Goal: Task Accomplishment & Management: Use online tool/utility

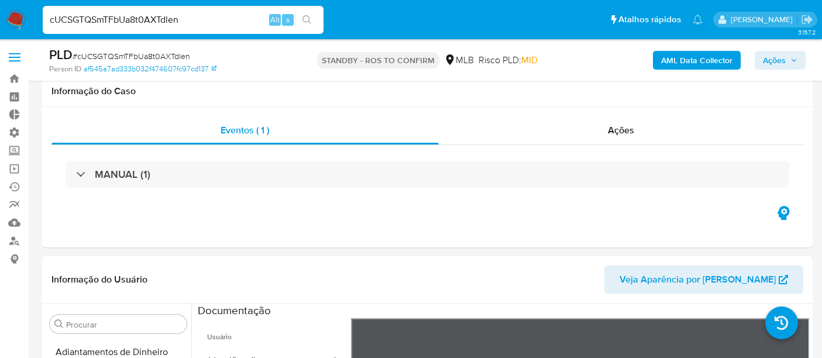
select select "10"
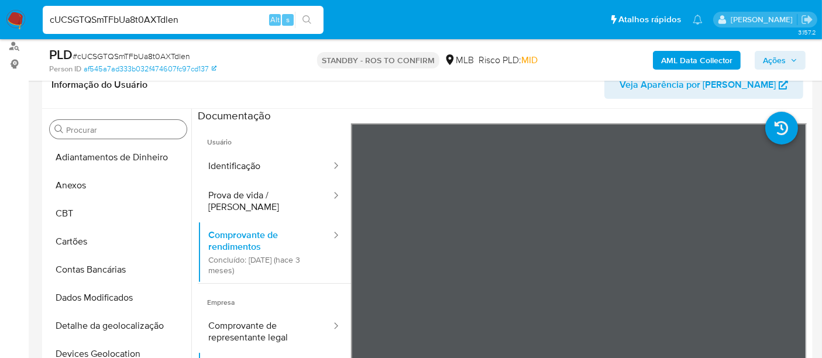
scroll to position [197, 0]
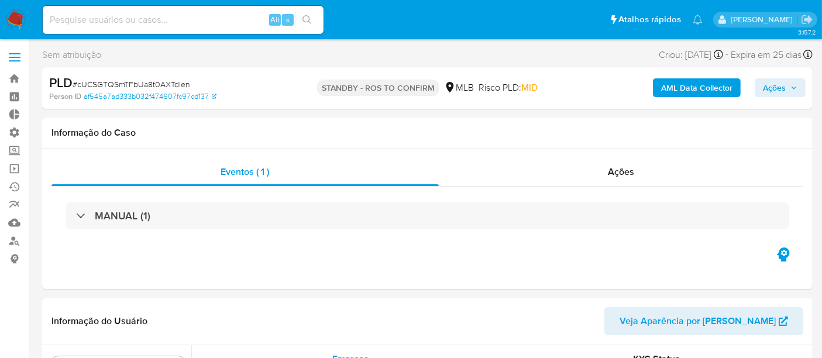
scroll to position [522, 0]
select select "10"
click at [11, 165] on link "Operações em massa" at bounding box center [69, 169] width 139 height 18
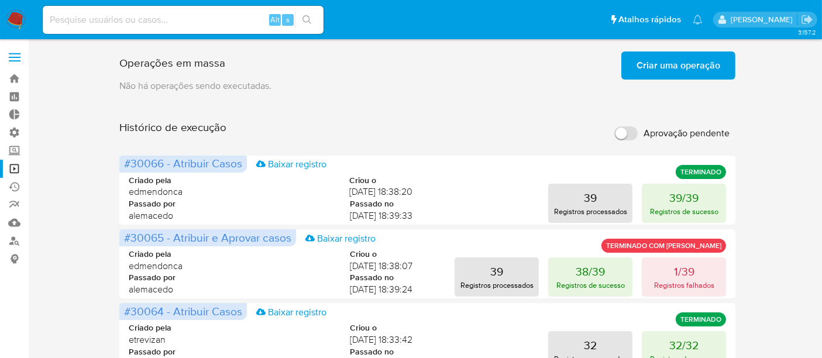
click at [665, 68] on span "Criar uma operação" at bounding box center [679, 66] width 84 height 26
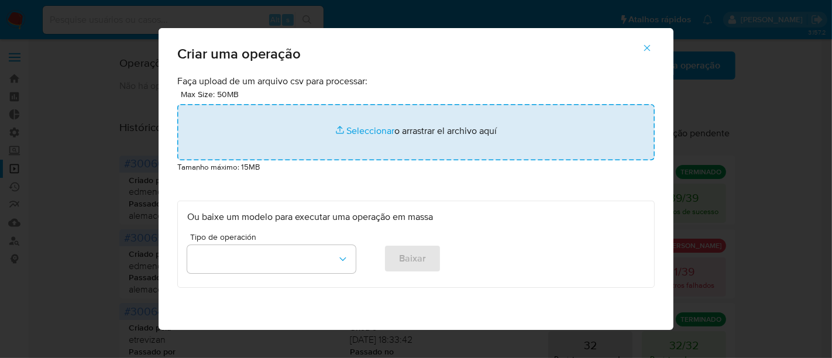
click at [375, 131] on input "file" at bounding box center [416, 132] width 478 height 56
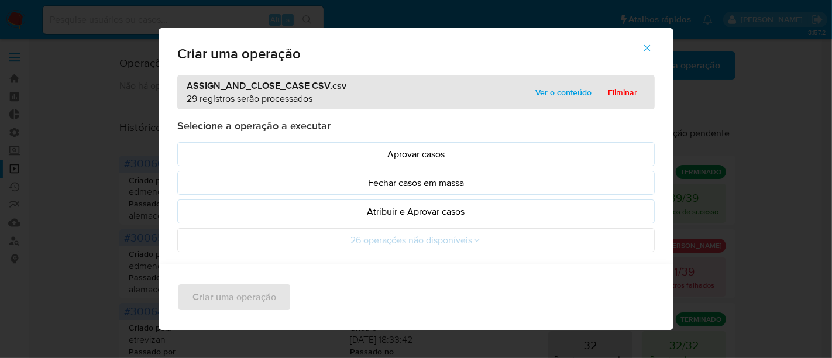
click at [557, 90] on span "Ver o conteúdo" at bounding box center [564, 92] width 56 height 16
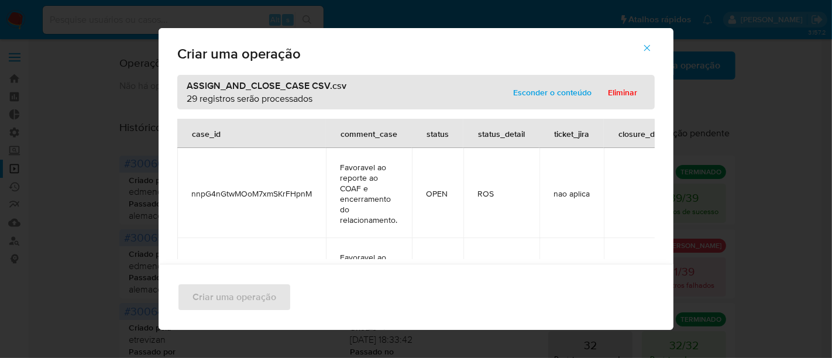
click at [557, 90] on span "Esconder o conteúdo" at bounding box center [552, 92] width 78 height 16
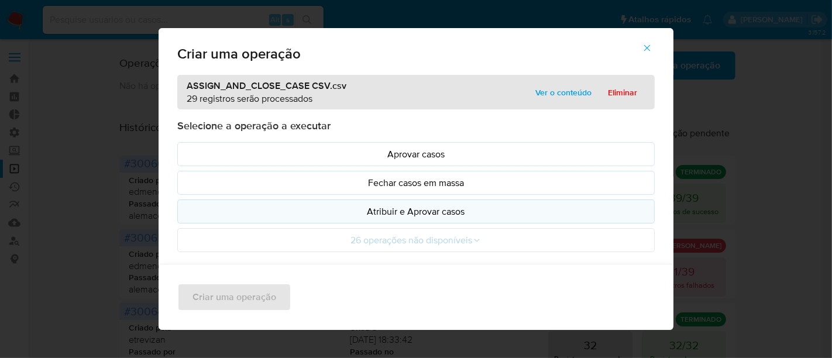
click at [377, 214] on p "Atribuir e Aprovar casos" at bounding box center [416, 211] width 458 height 13
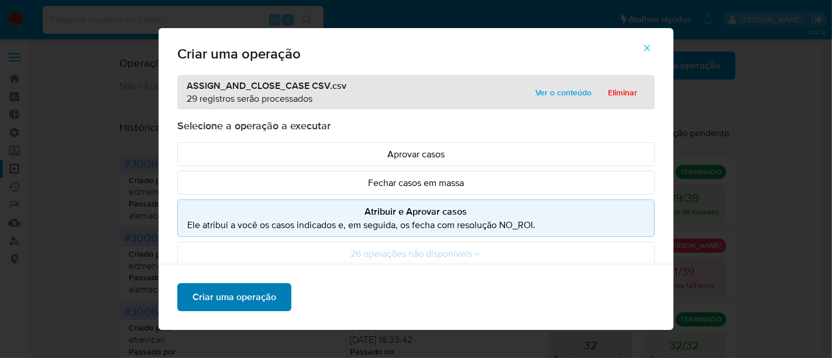
click at [177, 301] on button "Criar uma operação" at bounding box center [234, 297] width 114 height 28
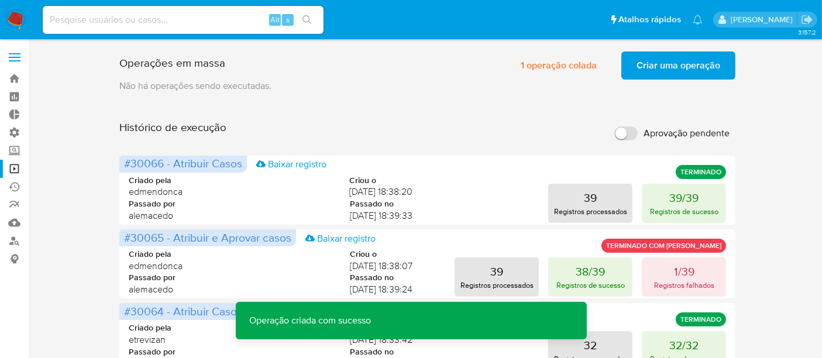
click at [651, 66] on span "Criar uma operação" at bounding box center [679, 66] width 84 height 26
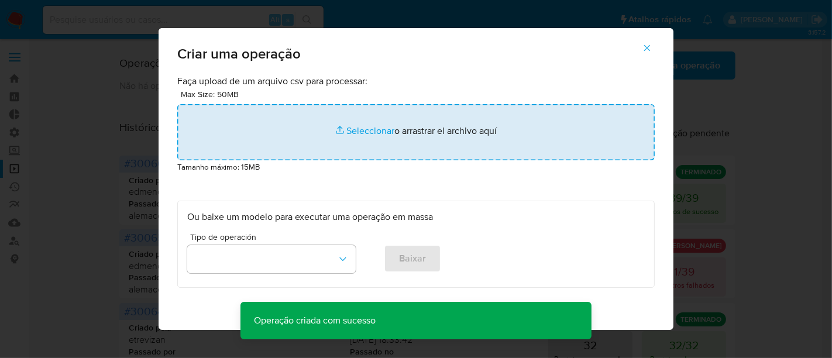
click at [361, 128] on input "file" at bounding box center [416, 132] width 478 height 56
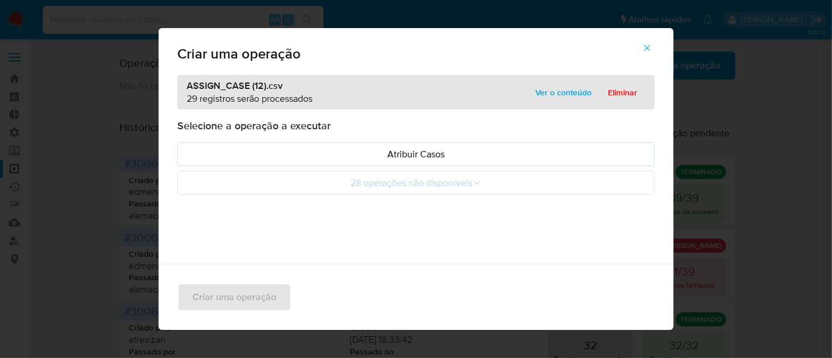
click at [567, 92] on span "Ver o conteúdo" at bounding box center [564, 92] width 56 height 16
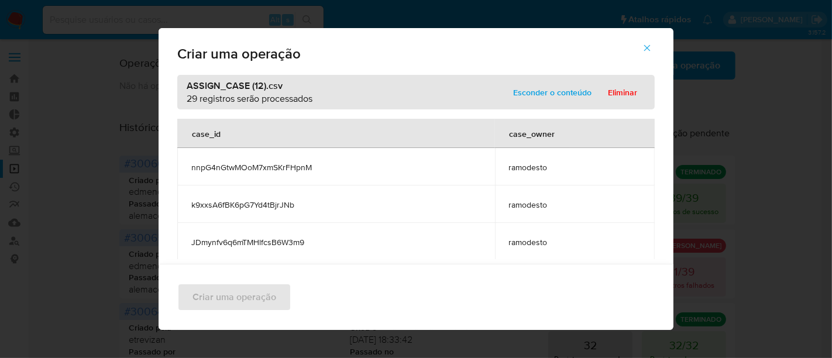
click at [567, 92] on span "Esconder o conteúdo" at bounding box center [552, 92] width 78 height 16
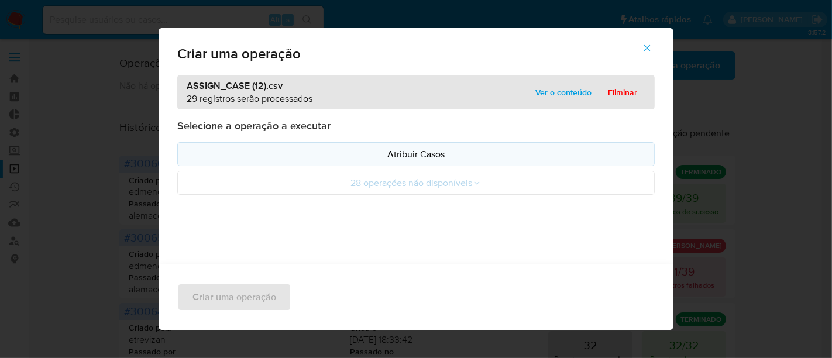
click at [365, 156] on p "Atribuir Casos" at bounding box center [416, 153] width 458 height 13
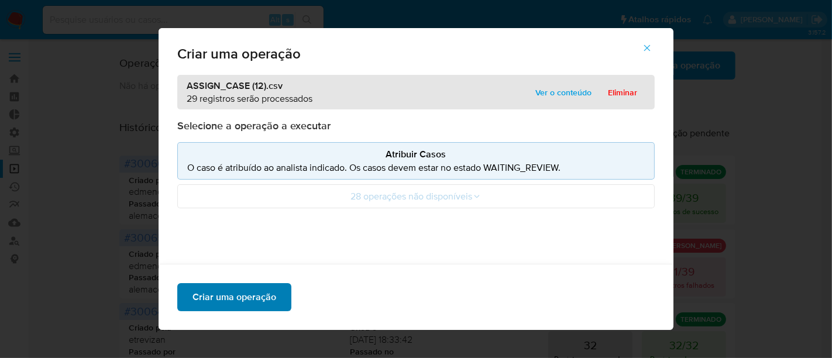
click at [258, 286] on span "Criar uma operação" at bounding box center [235, 297] width 84 height 26
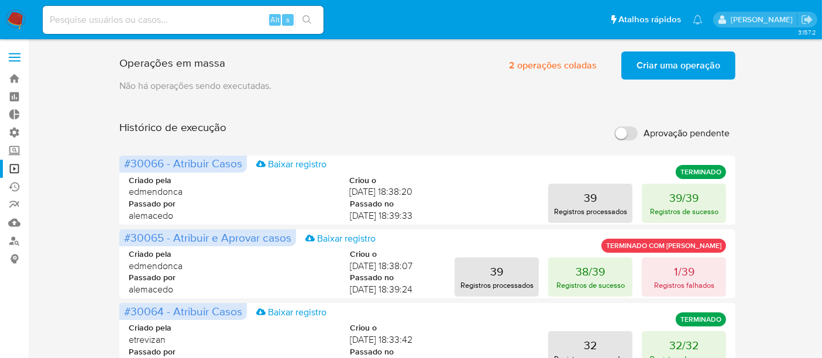
click at [389, 69] on div "Operações em massa 2 operações coladas Criar uma operação Só pode haver no máxi…" at bounding box center [427, 63] width 617 height 33
click at [560, 62] on span "2 operações coladas" at bounding box center [553, 66] width 88 height 26
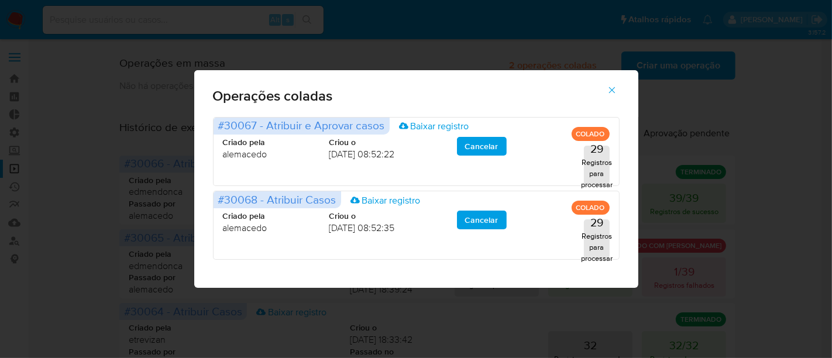
click at [608, 89] on icon "button" at bounding box center [612, 90] width 11 height 11
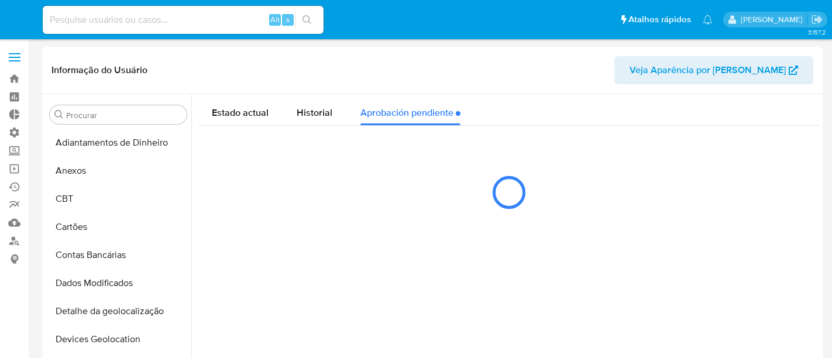
select select "10"
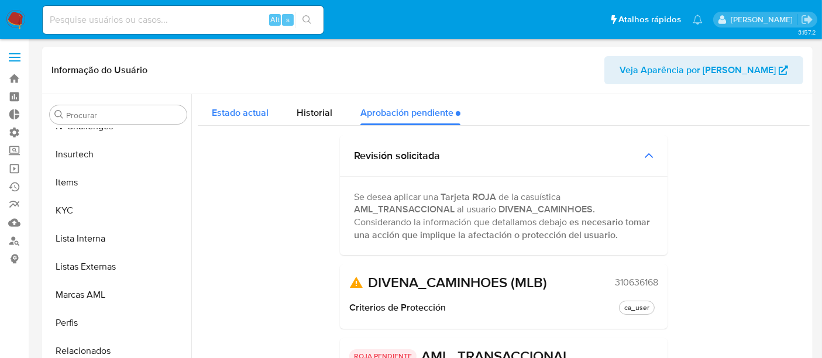
click at [244, 118] on span "Estado actual" at bounding box center [240, 112] width 57 height 13
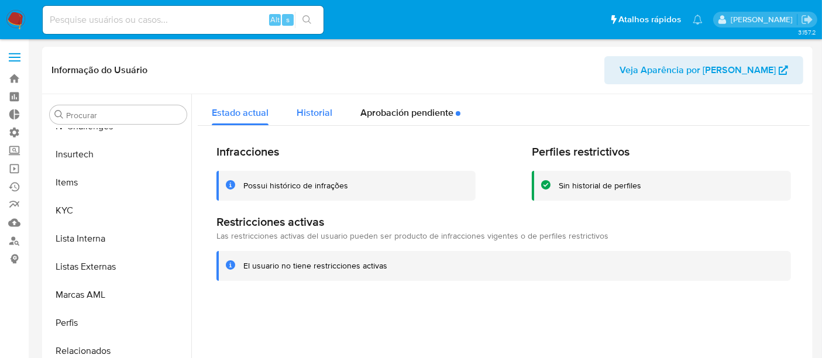
click at [328, 112] on span "Historial" at bounding box center [315, 112] width 36 height 13
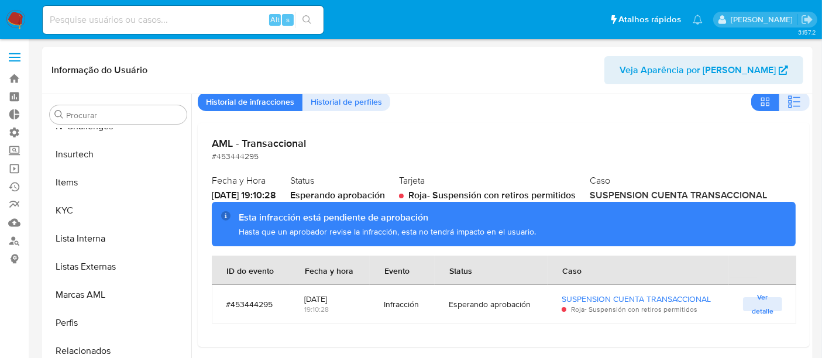
scroll to position [65, 0]
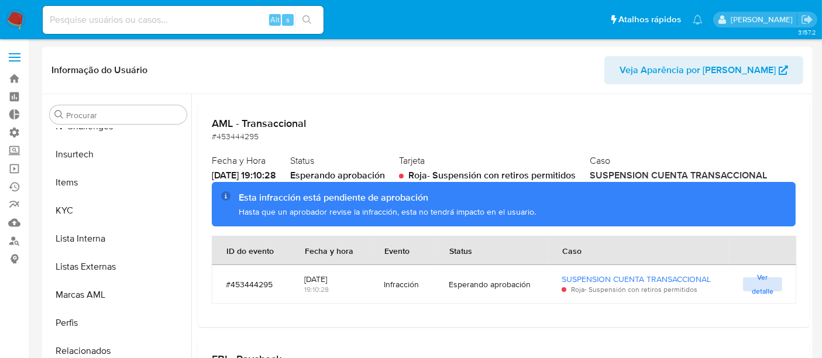
click at [761, 290] on span "Ver detalle" at bounding box center [763, 285] width 28 height 12
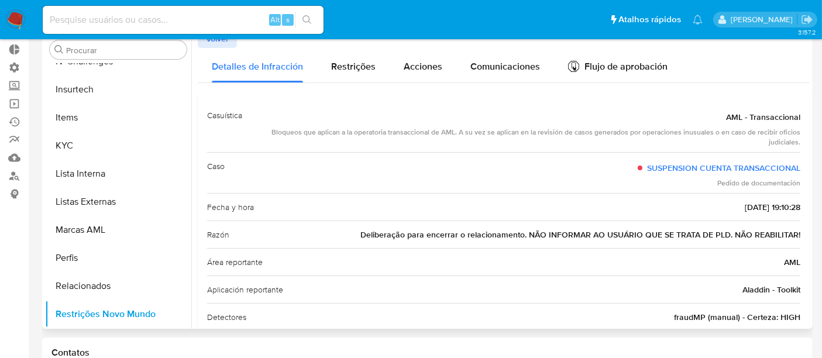
scroll to position [0, 0]
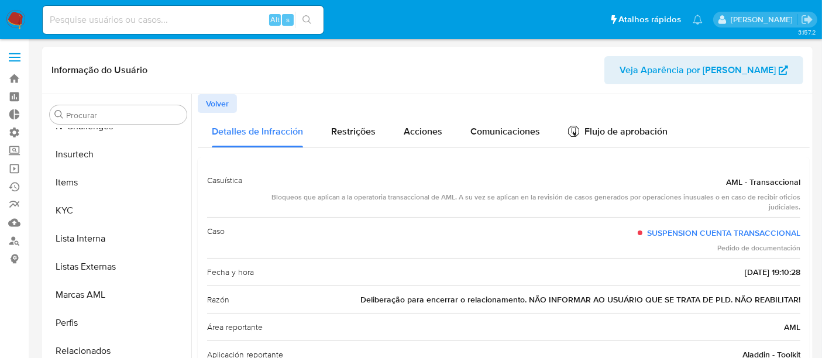
click at [228, 99] on span "Volver" at bounding box center [217, 103] width 23 height 16
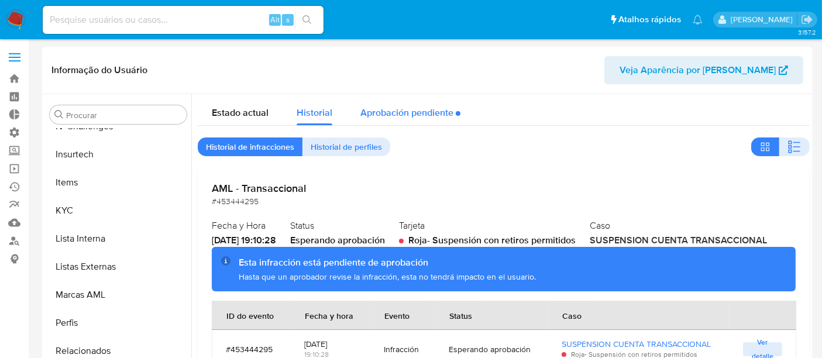
click at [393, 111] on div "Aprobación pendiente" at bounding box center [411, 109] width 100 height 31
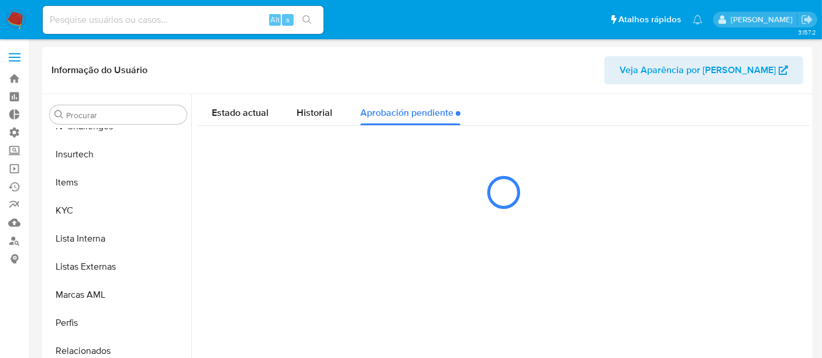
scroll to position [65, 0]
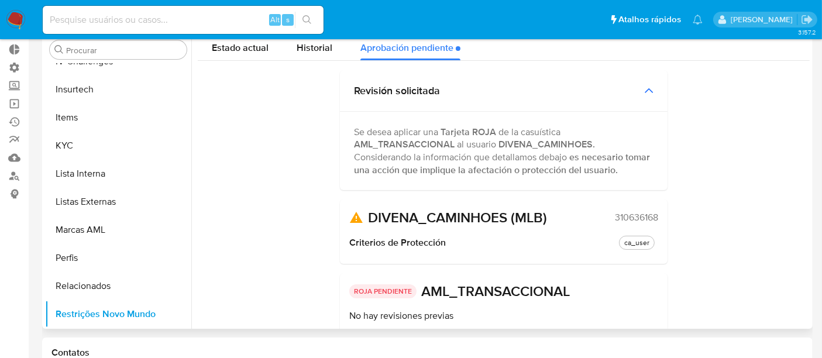
drag, startPoint x: 610, startPoint y: 220, endPoint x: 664, endPoint y: 217, distance: 54.0
click at [664, 217] on div "DIVENA_CAMINHOES (MLB) 310636168 Criterios de Protección ca_user" at bounding box center [504, 232] width 328 height 64
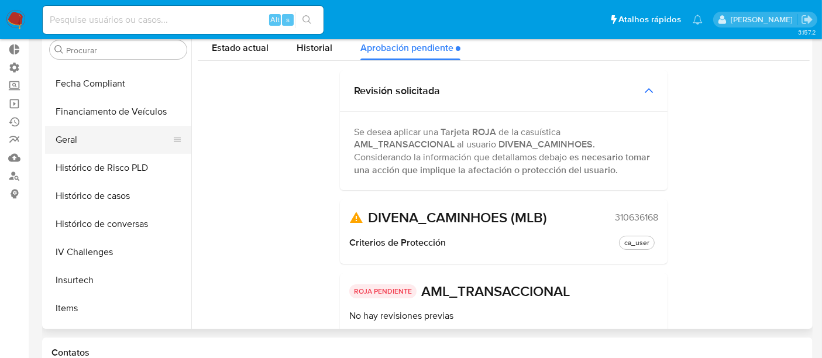
scroll to position [327, 0]
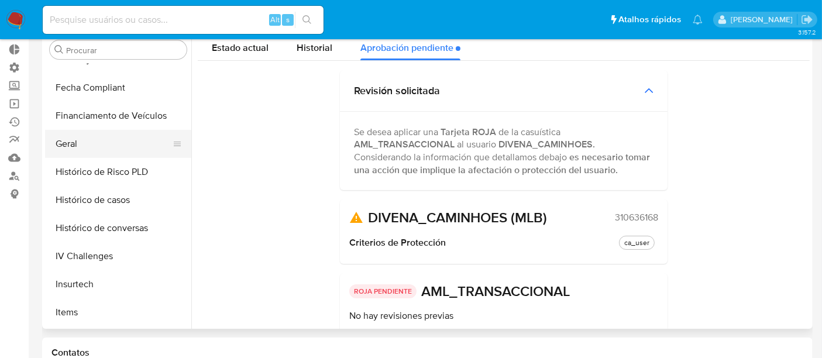
click at [80, 139] on button "Geral" at bounding box center [113, 144] width 137 height 28
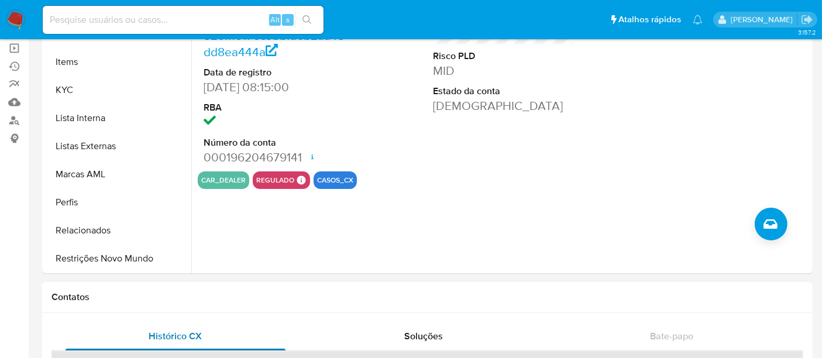
scroll to position [195, 0]
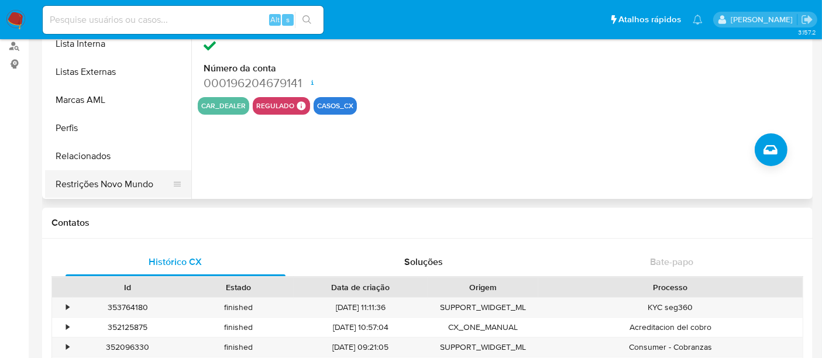
click at [107, 186] on button "Restrições Novo Mundo" at bounding box center [113, 184] width 137 height 28
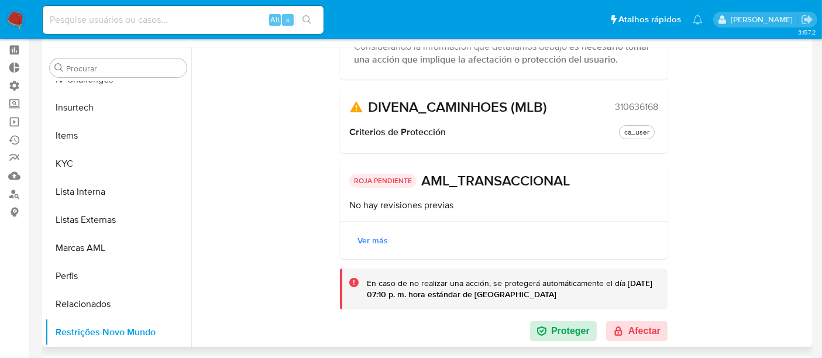
scroll to position [130, 0]
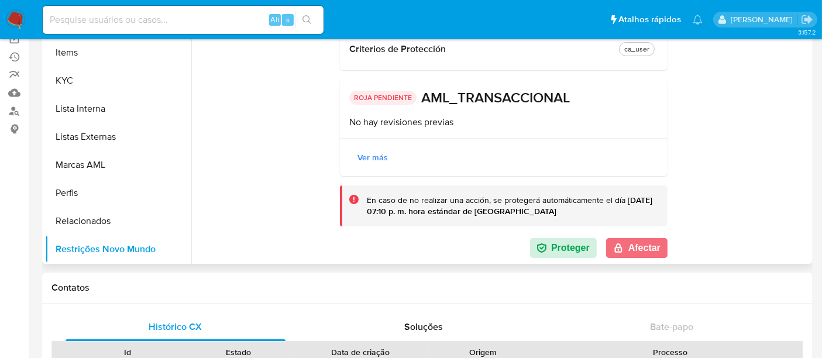
click at [648, 251] on button "Afectar" at bounding box center [636, 248] width 61 height 20
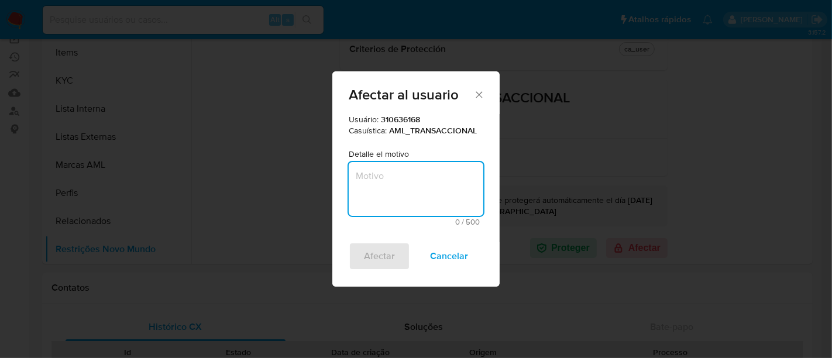
click at [403, 189] on textarea "Motivo" at bounding box center [416, 189] width 135 height 54
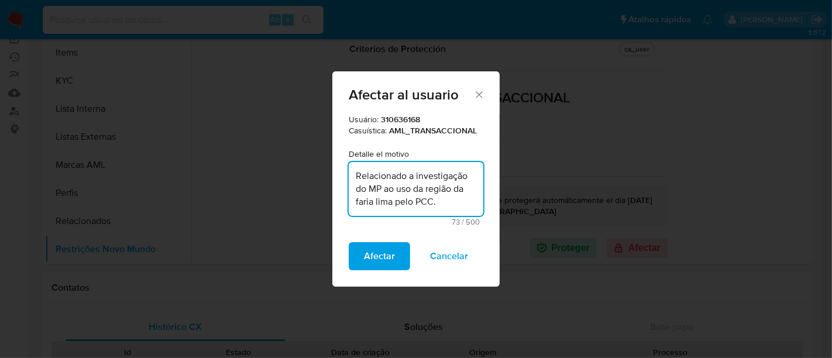
type textarea "Relacionado a investigação do MP ao uso da região da faria lima pelo PCC."
click at [382, 255] on span "Afectar" at bounding box center [379, 256] width 31 height 26
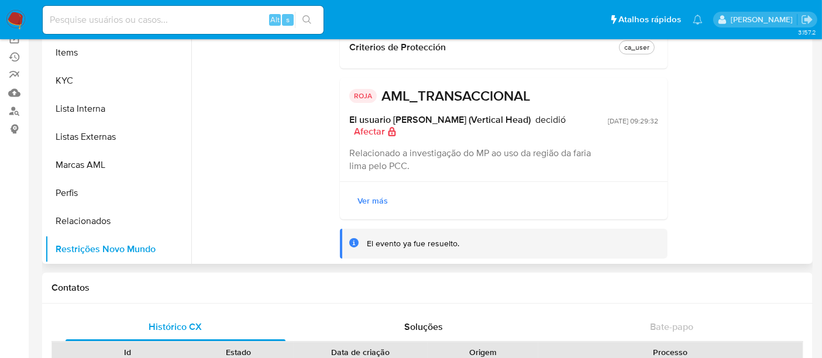
scroll to position [1, 0]
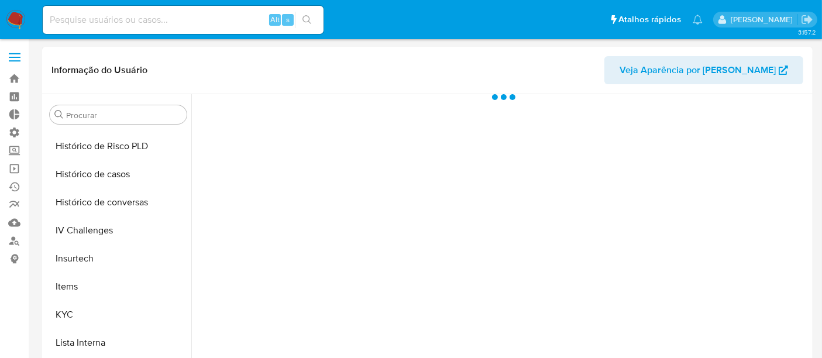
scroll to position [522, 0]
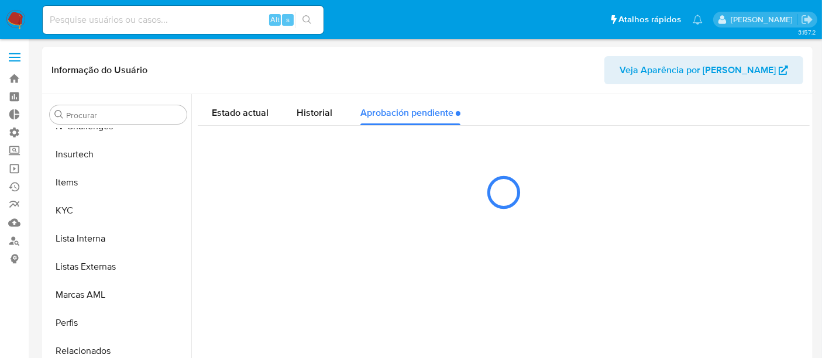
select select "10"
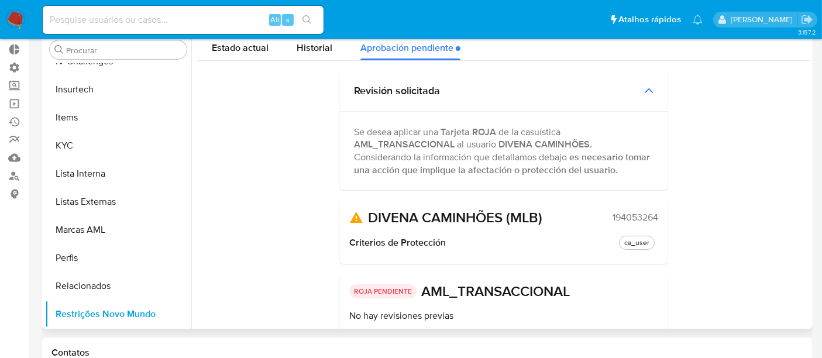
scroll to position [0, 0]
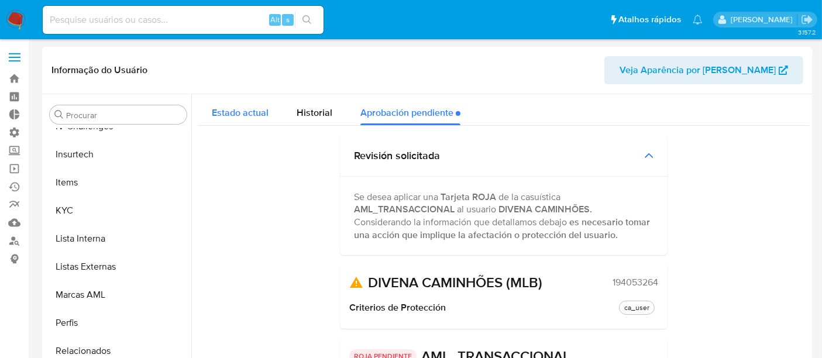
click at [254, 113] on span "Estado actual" at bounding box center [240, 112] width 57 height 13
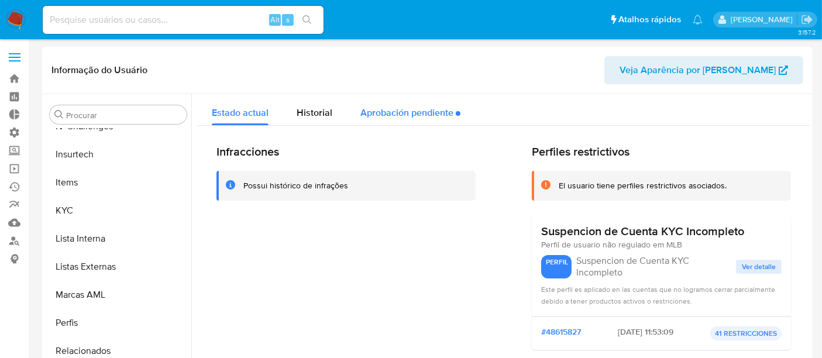
click at [406, 109] on div "Aprobación pendiente" at bounding box center [411, 109] width 100 height 31
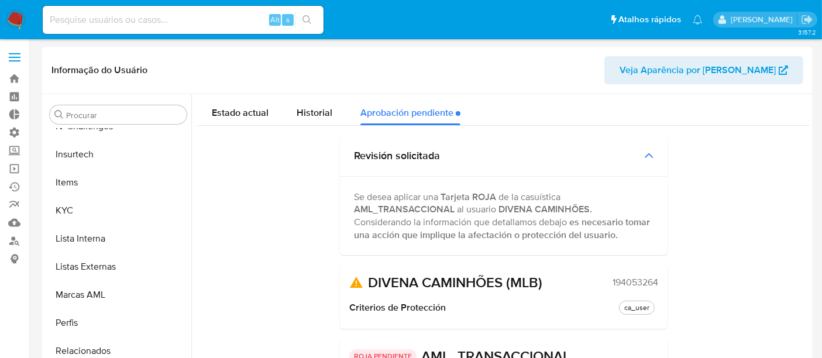
drag, startPoint x: 611, startPoint y: 280, endPoint x: 669, endPoint y: 283, distance: 58.0
click at [669, 283] on div "Estado actual Historial Aprobación pendiente Revisión solicitada Se desea aplic…" at bounding box center [504, 305] width 612 height 423
click at [613, 287] on span "194053264" at bounding box center [636, 283] width 46 height 12
drag, startPoint x: 611, startPoint y: 283, endPoint x: 657, endPoint y: 282, distance: 46.3
click at [657, 282] on div "DIVENA CAMINHÕES (MLB) 194053264 Criterios de Protección ca_user" at bounding box center [504, 297] width 328 height 64
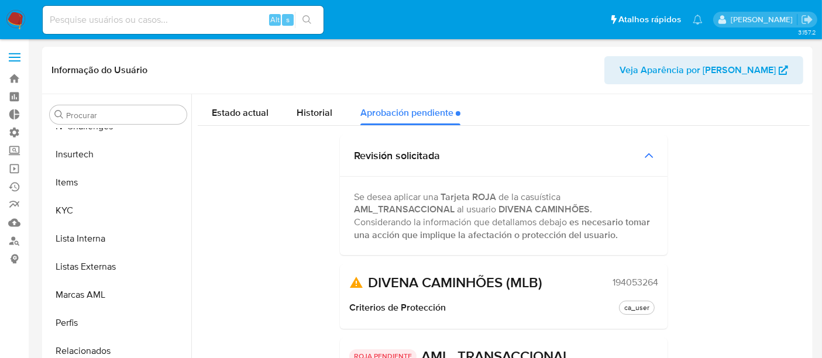
click at [615, 289] on span "194053264" at bounding box center [636, 283] width 46 height 12
drag, startPoint x: 609, startPoint y: 283, endPoint x: 677, endPoint y: 275, distance: 69.0
click at [677, 275] on div "Estado actual Historial Aprobación pendiente Revisión solicitada Se desea aplic…" at bounding box center [504, 305] width 612 height 423
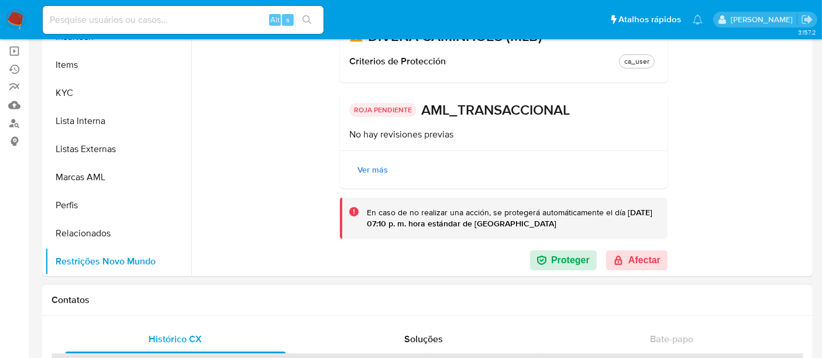
scroll to position [195, 0]
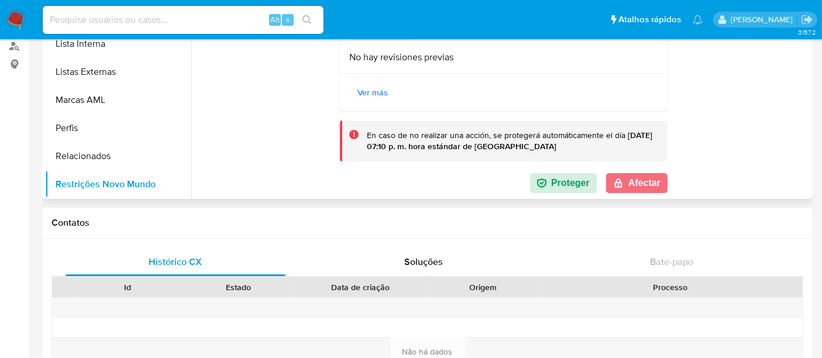
click at [635, 176] on button "Afectar" at bounding box center [636, 183] width 61 height 20
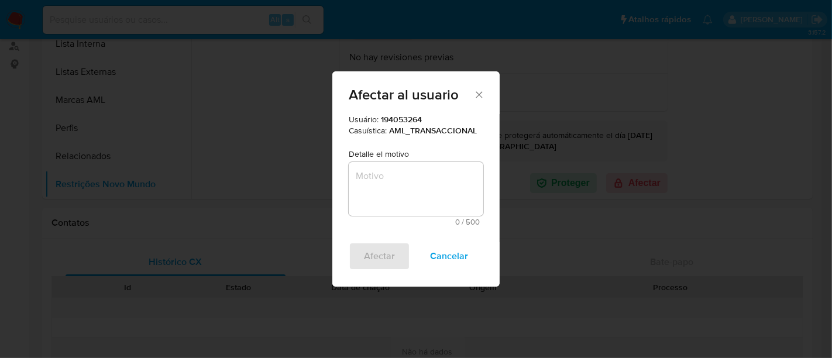
click at [393, 184] on textarea "Motivo" at bounding box center [416, 189] width 135 height 54
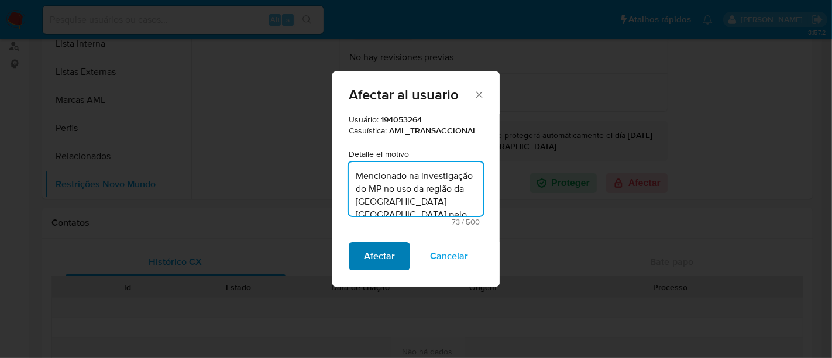
type textarea "Mencionado na investigação do MP no uso da região da Faria Lima pelo PCC."
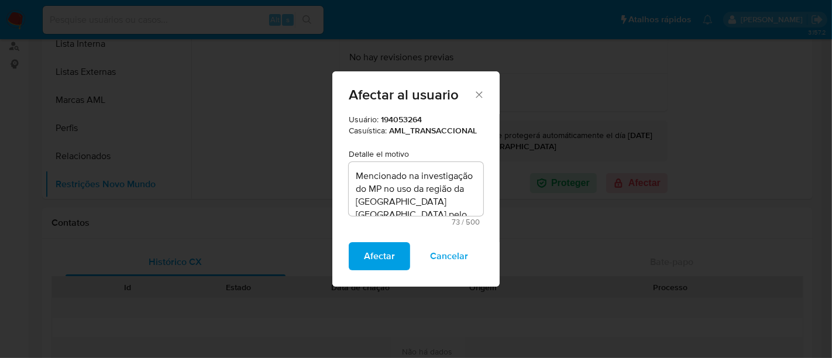
click at [385, 258] on span "Afectar" at bounding box center [379, 256] width 31 height 26
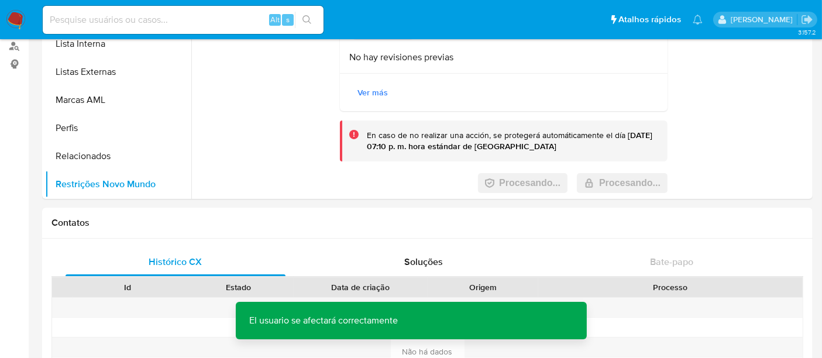
scroll to position [0, 0]
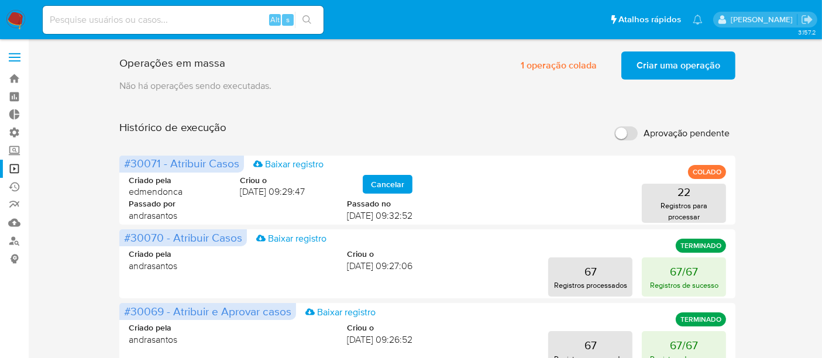
click at [114, 29] on div "Alt s" at bounding box center [183, 20] width 281 height 28
click at [112, 6] on div "Alt s" at bounding box center [183, 20] width 281 height 28
click at [112, 17] on input at bounding box center [183, 19] width 281 height 15
paste input "Z3pFHQVrzrU7yF8IF4g9aO6n"
type input "Z3pFHQVrzrU7yF8IF4g9aO6n"
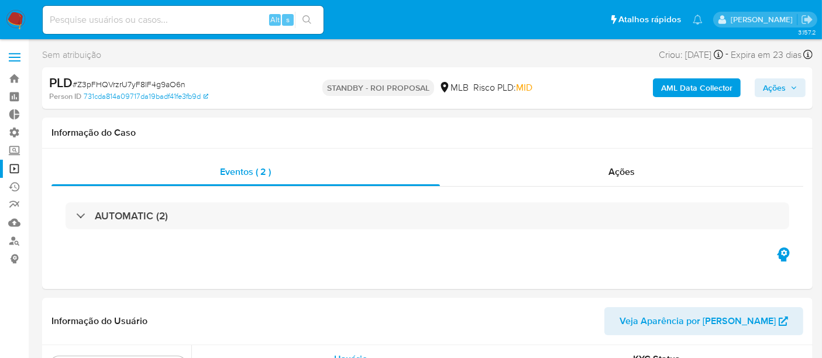
scroll to position [522, 0]
select select "10"
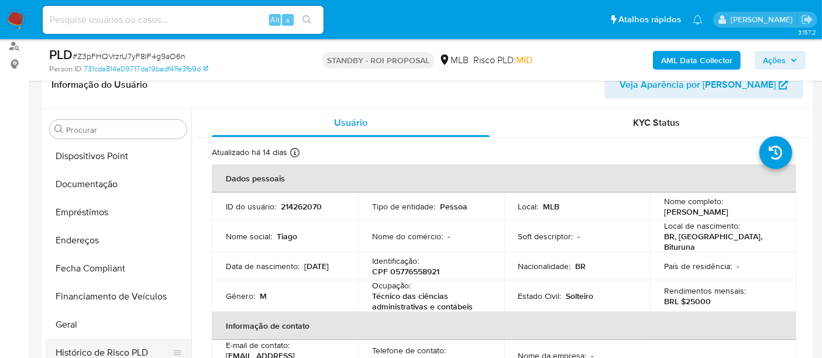
scroll to position [197, 0]
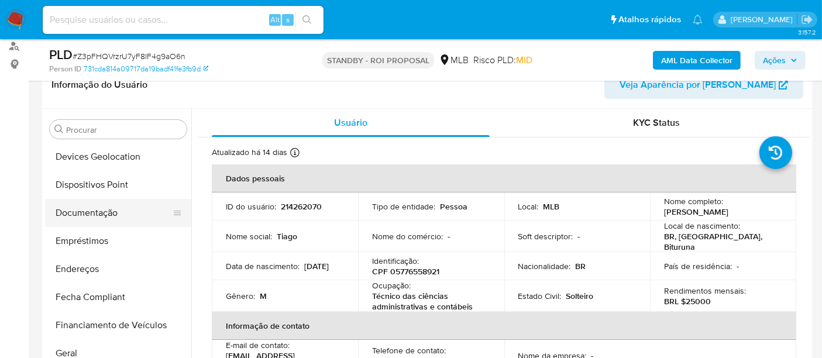
click at [77, 214] on button "Documentação" at bounding box center [113, 213] width 137 height 28
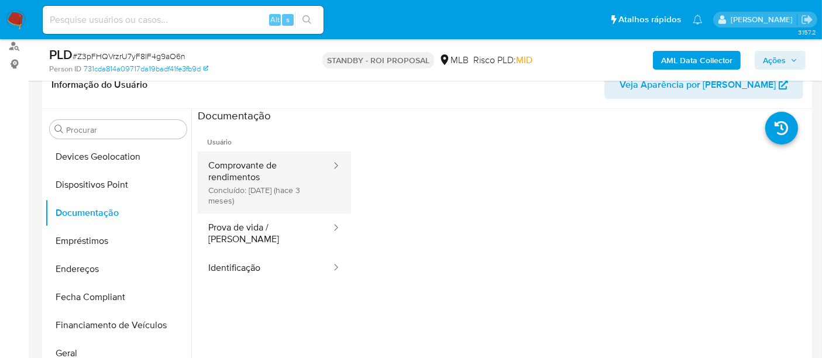
click at [264, 191] on button "Comprovante de rendimentos Concluído: [DATE] (hace 3 meses)" at bounding box center [265, 183] width 135 height 62
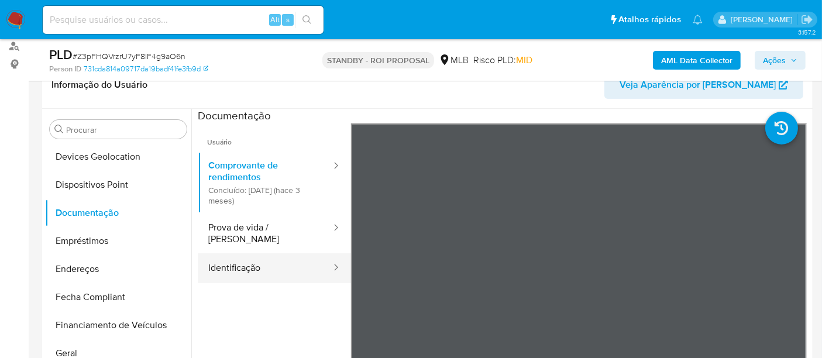
click at [224, 257] on button "Identificação" at bounding box center [265, 268] width 135 height 30
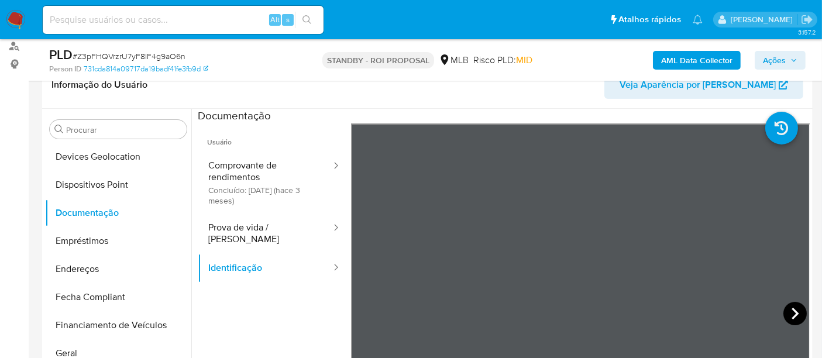
click at [797, 308] on icon at bounding box center [795, 313] width 23 height 23
click at [145, 25] on input at bounding box center [183, 19] width 281 height 15
paste input "uXig6ivaCXaAkUL7scif9l1p"
type input "uXig6ivaCXaAkUL7scif9l1p"
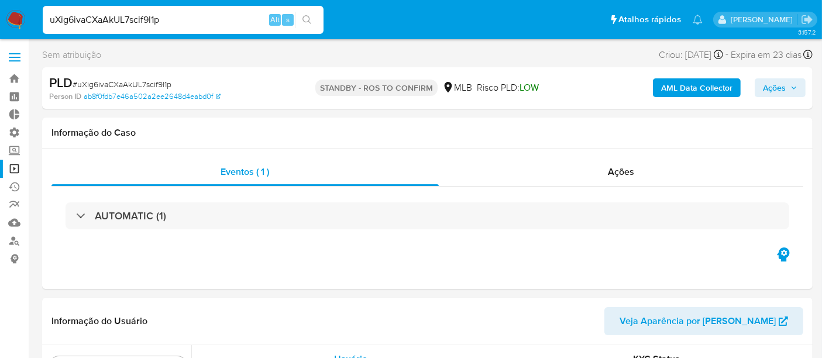
scroll to position [522, 0]
select select "10"
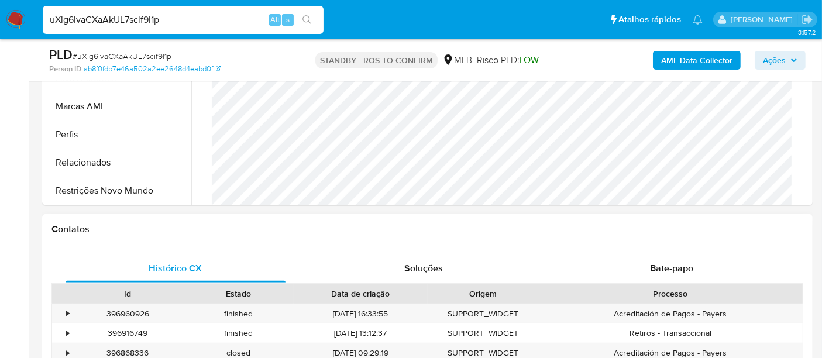
scroll to position [455, 0]
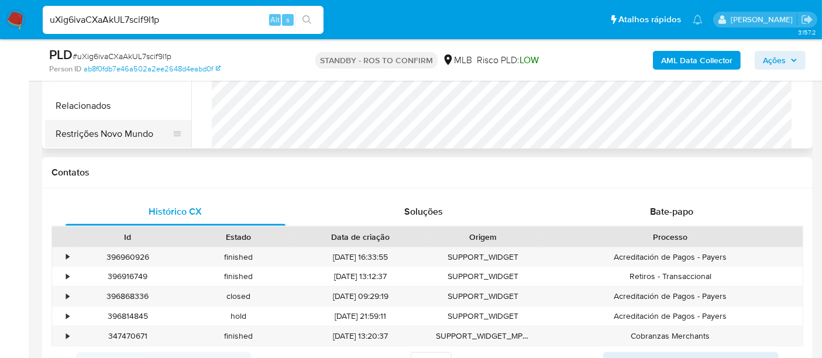
click at [123, 135] on button "Restrições Novo Mundo" at bounding box center [113, 134] width 137 height 28
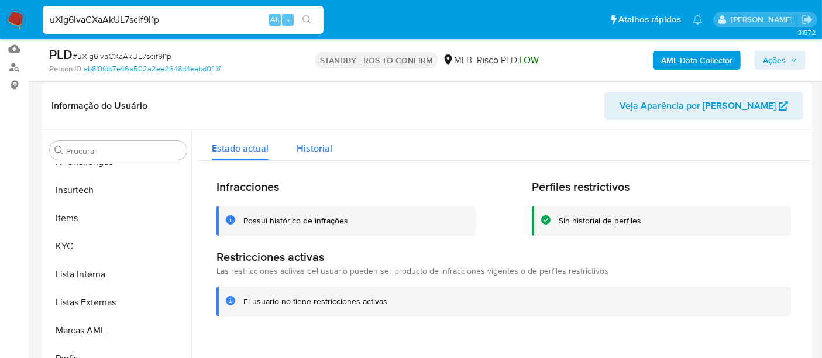
scroll to position [130, 0]
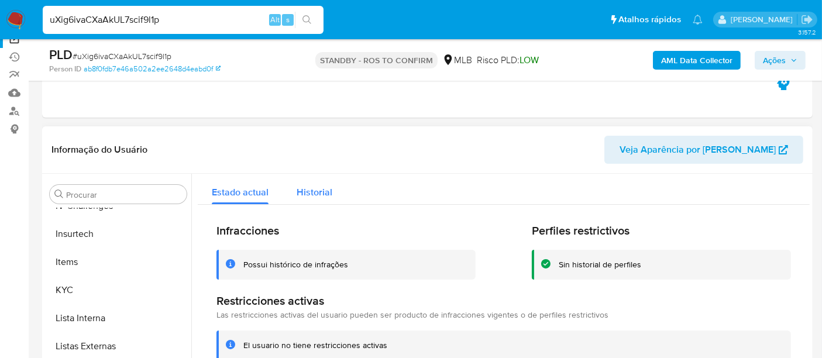
click at [314, 191] on span "Historial" at bounding box center [315, 192] width 36 height 13
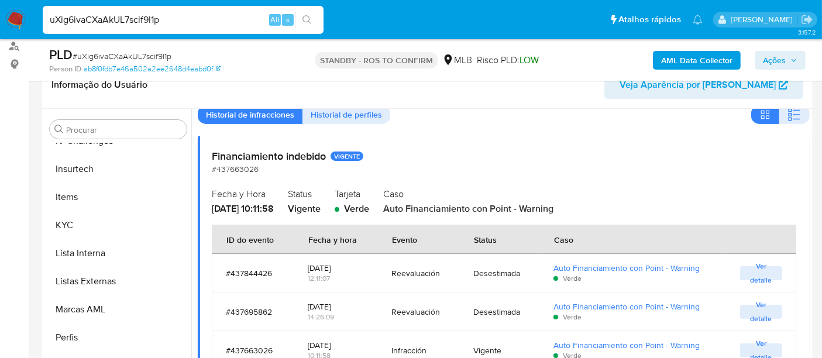
scroll to position [260, 0]
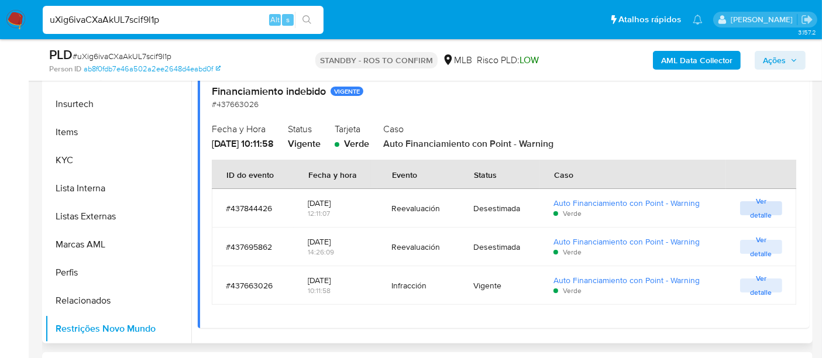
click at [767, 207] on span "Ver detalle" at bounding box center [761, 208] width 30 height 12
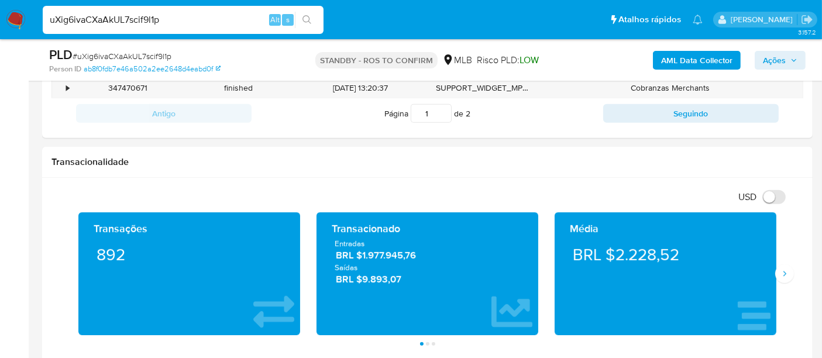
scroll to position [650, 0]
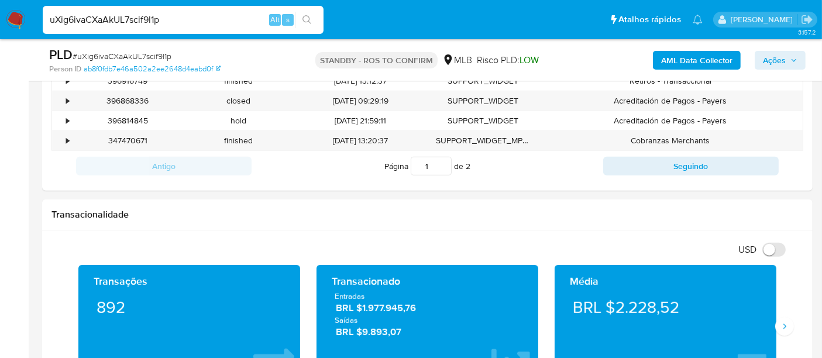
drag, startPoint x: 170, startPoint y: 22, endPoint x: 0, endPoint y: -4, distance: 171.7
type input "2084506700"
click at [314, 19] on button "search-icon" at bounding box center [307, 20] width 24 height 16
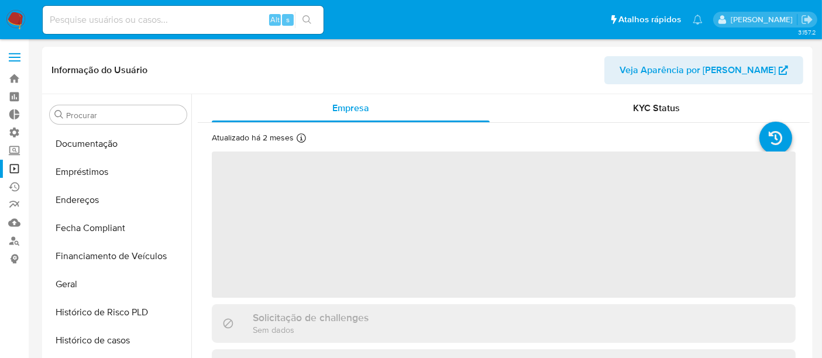
scroll to position [522, 0]
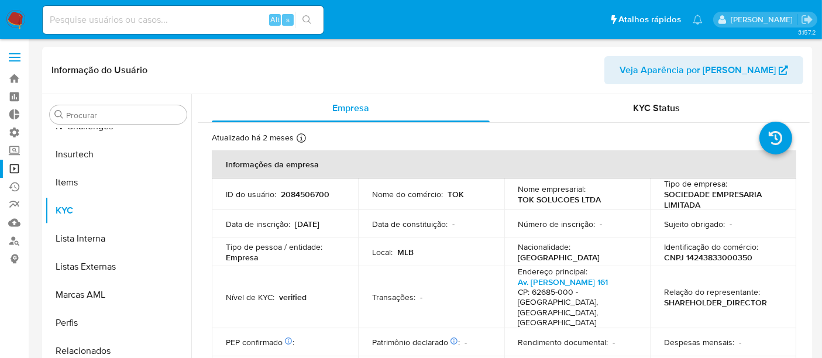
select select "10"
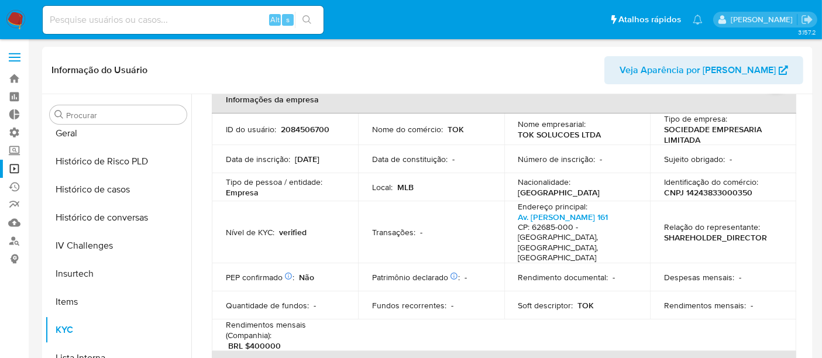
scroll to position [327, 0]
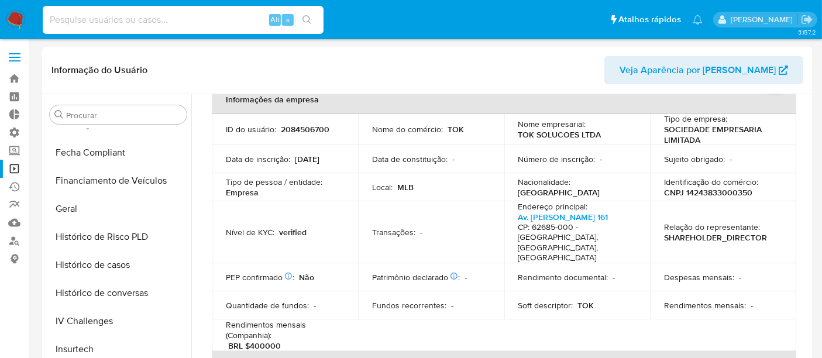
click at [88, 20] on input at bounding box center [183, 19] width 281 height 15
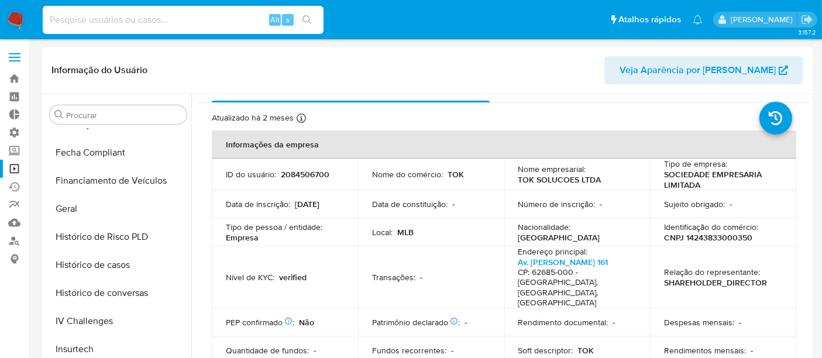
scroll to position [0, 0]
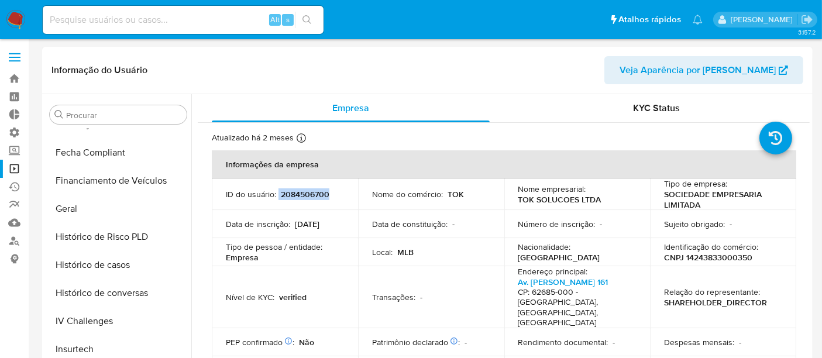
drag, startPoint x: 277, startPoint y: 191, endPoint x: 341, endPoint y: 193, distance: 63.8
click at [342, 194] on td "ID do usuário : 2084506700" at bounding box center [285, 195] width 146 height 32
copy div "2084506700"
click at [136, 14] on input at bounding box center [183, 19] width 281 height 15
paste input "2084506700"
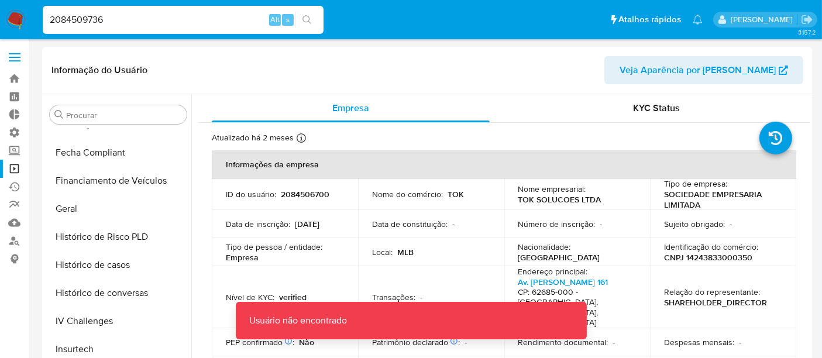
click at [123, 24] on input "2084509736" at bounding box center [183, 19] width 281 height 15
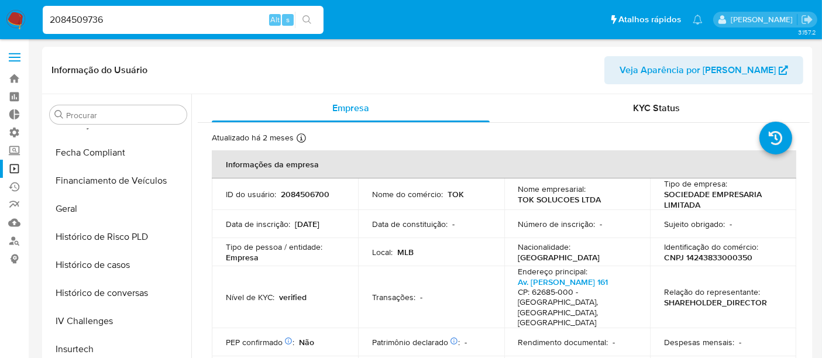
click at [85, 19] on input "2084509736" at bounding box center [183, 19] width 281 height 15
click at [135, 16] on input "2084509736" at bounding box center [183, 19] width 281 height 15
drag, startPoint x: 90, startPoint y: 17, endPoint x: 120, endPoint y: 16, distance: 30.4
click at [120, 16] on input "2084509736" at bounding box center [183, 19] width 281 height 15
drag, startPoint x: 97, startPoint y: 18, endPoint x: 143, endPoint y: 7, distance: 48.0
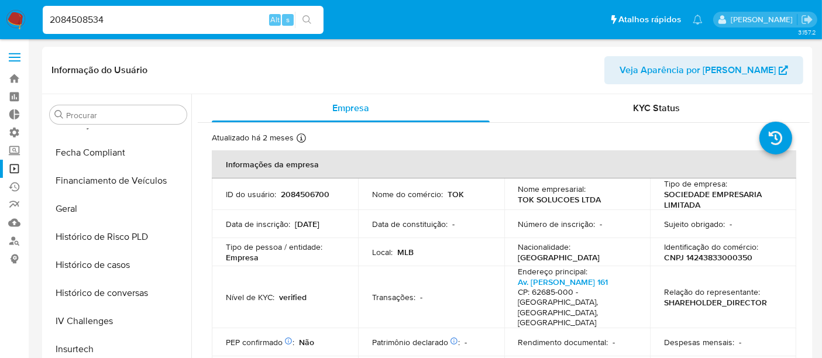
click at [126, 20] on input "2084508534" at bounding box center [183, 19] width 281 height 15
drag, startPoint x: 85, startPoint y: 22, endPoint x: 140, endPoint y: 20, distance: 55.6
click at [139, 20] on input "2084506836" at bounding box center [183, 19] width 281 height 15
type input "2084506700"
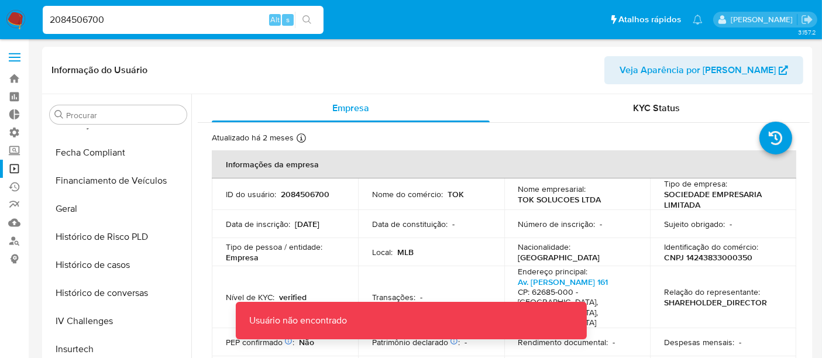
click at [121, 16] on input "2084506700" at bounding box center [183, 19] width 281 height 15
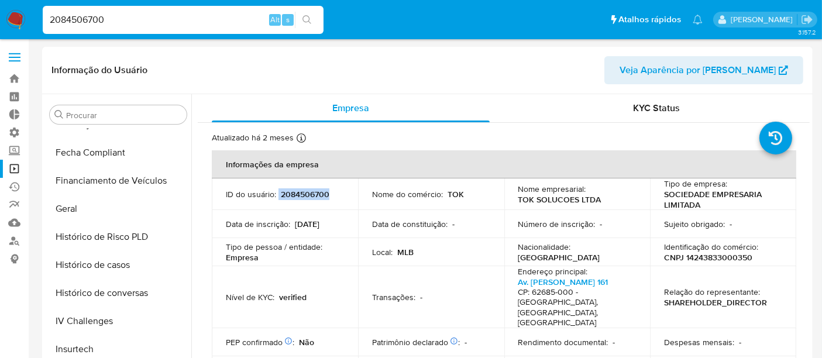
drag, startPoint x: 277, startPoint y: 194, endPoint x: 329, endPoint y: 195, distance: 51.5
click at [329, 195] on div "ID do usuário : 2084506700" at bounding box center [285, 194] width 118 height 11
copy div "2084506700"
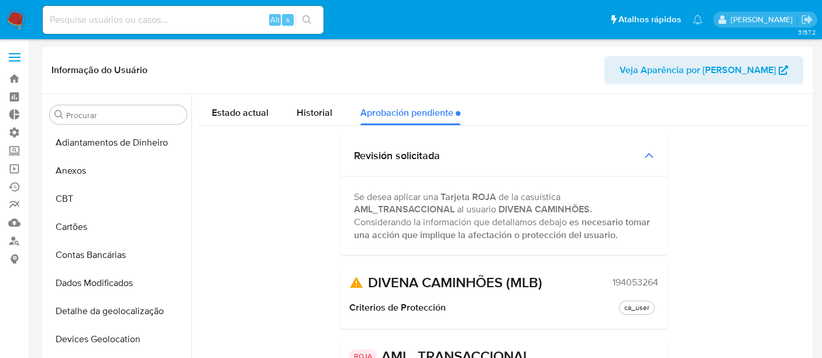
select select "10"
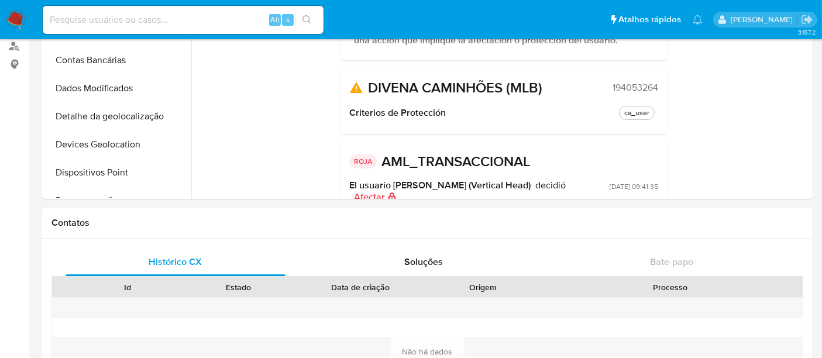
scroll to position [522, 0]
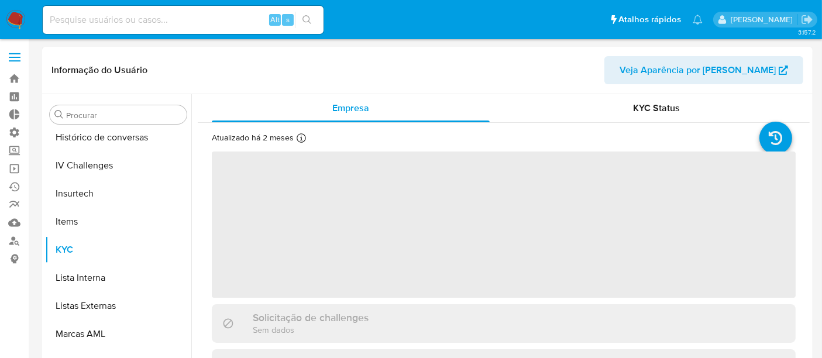
scroll to position [522, 0]
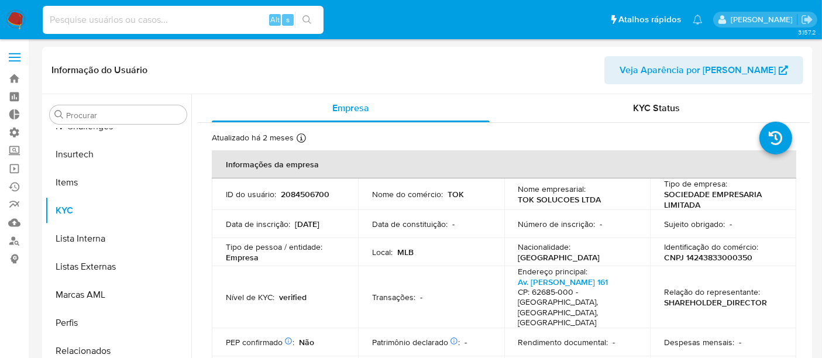
click at [74, 19] on input at bounding box center [183, 19] width 281 height 15
select select "10"
paste input "2084506700"
type input "2084506700"
click at [306, 18] on icon "search-icon" at bounding box center [307, 19] width 9 height 9
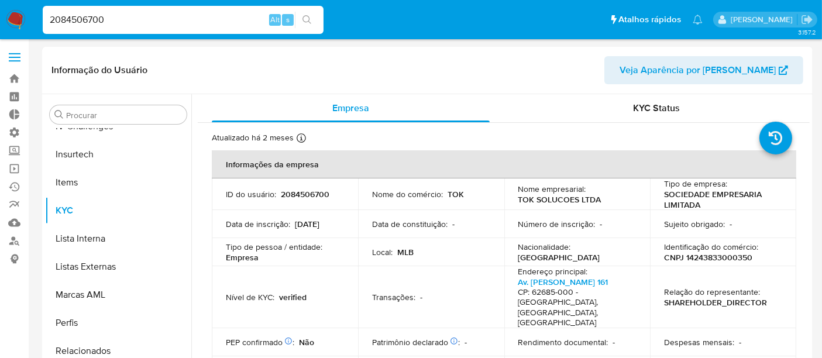
drag, startPoint x: 83, startPoint y: 23, endPoint x: 146, endPoint y: 23, distance: 63.2
click at [146, 23] on input "2084506700" at bounding box center [183, 19] width 281 height 15
type input "2084509736"
click at [313, 19] on button "search-icon" at bounding box center [307, 20] width 24 height 16
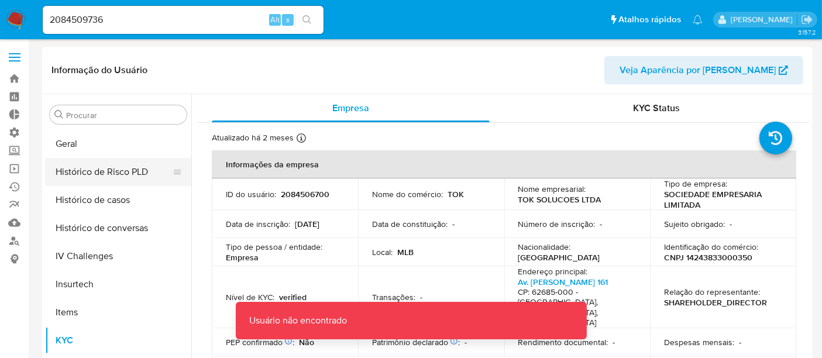
scroll to position [327, 0]
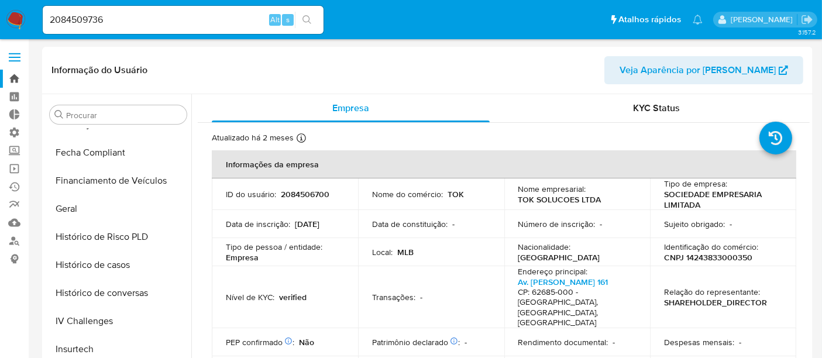
click at [13, 77] on link "Bandeja" at bounding box center [69, 79] width 139 height 18
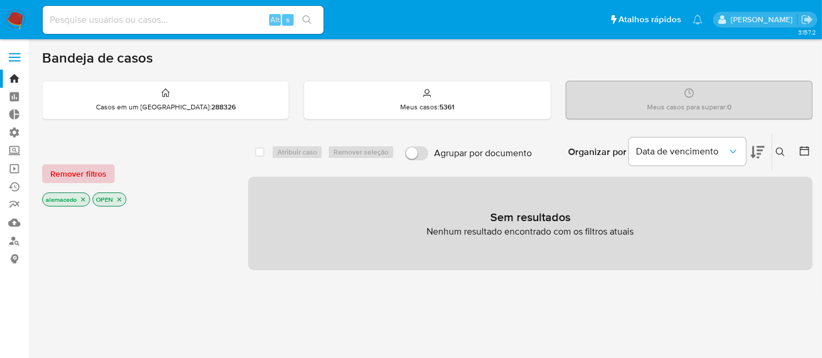
click at [102, 172] on span "Remover filtros" at bounding box center [78, 174] width 56 height 16
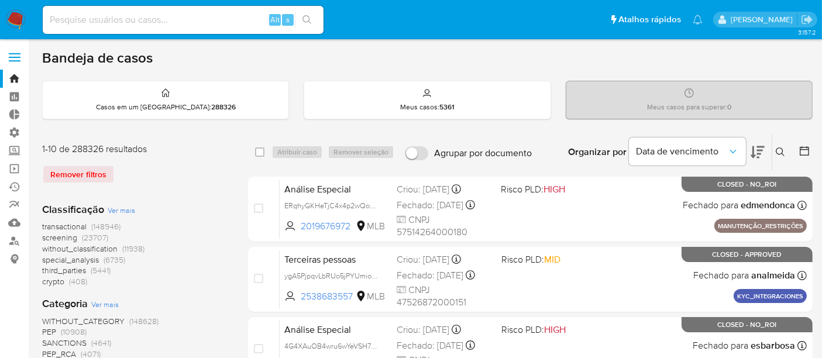
click at [780, 149] on icon at bounding box center [780, 151] width 9 height 9
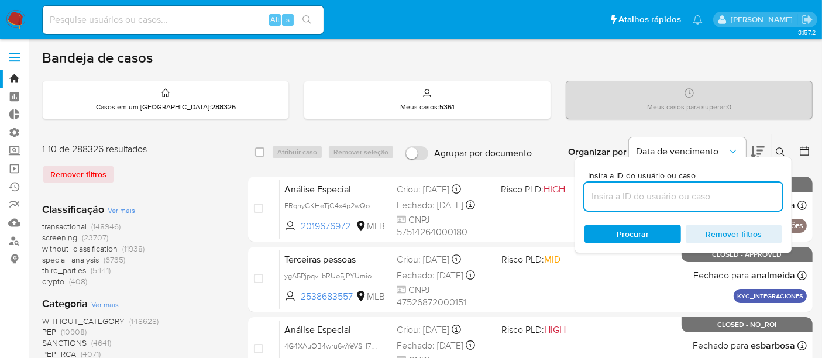
click at [624, 198] on input at bounding box center [684, 196] width 198 height 15
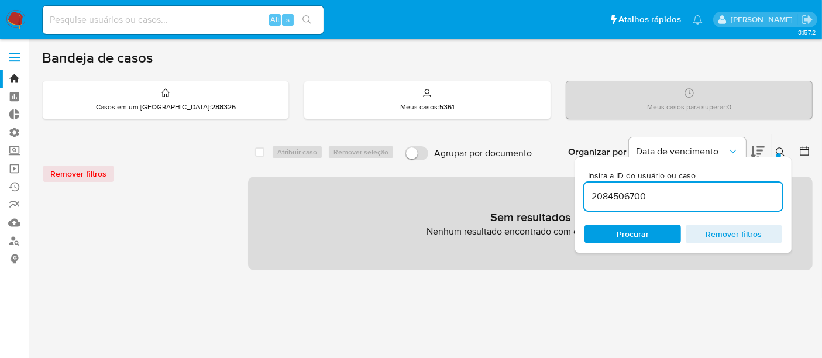
click at [632, 229] on span "Procurar" at bounding box center [633, 234] width 32 height 19
click at [82, 169] on div "Remover filtros" at bounding box center [135, 173] width 187 height 19
click at [78, 174] on div "Remover filtros" at bounding box center [135, 173] width 187 height 19
click at [618, 229] on span "Procurar" at bounding box center [633, 234] width 32 height 19
click at [595, 198] on input "2084506700" at bounding box center [684, 196] width 198 height 15
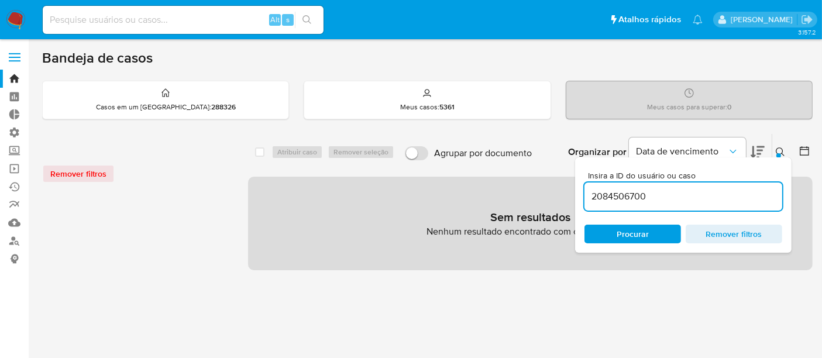
type input "2084506700"
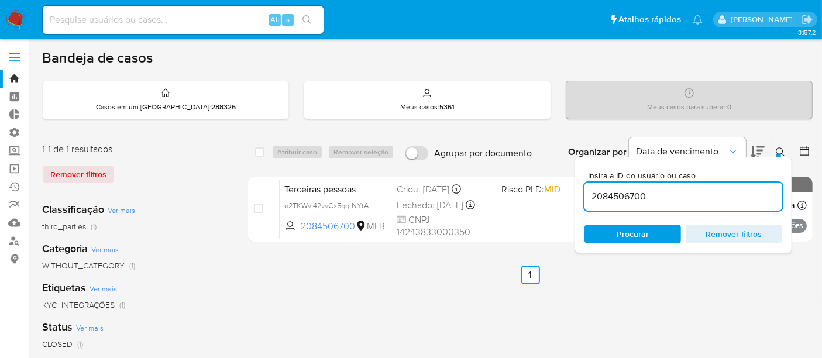
click at [647, 230] on span "Procurar" at bounding box center [633, 234] width 32 height 19
click at [780, 147] on icon at bounding box center [780, 151] width 9 height 9
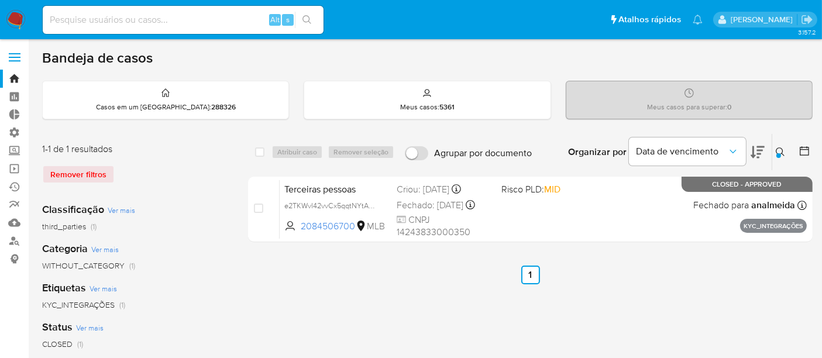
click at [774, 146] on button at bounding box center [782, 152] width 19 height 14
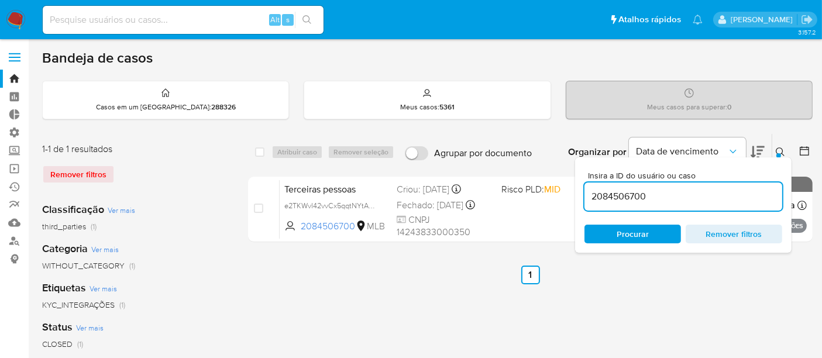
click at [654, 192] on input "2084506700" at bounding box center [684, 196] width 198 height 15
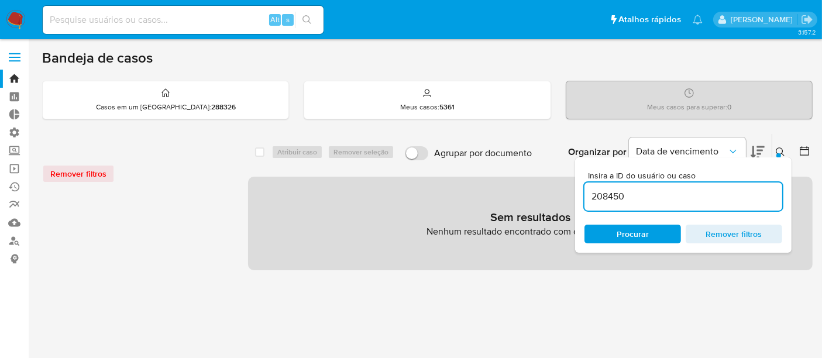
click at [626, 198] on input "208450" at bounding box center [684, 196] width 198 height 15
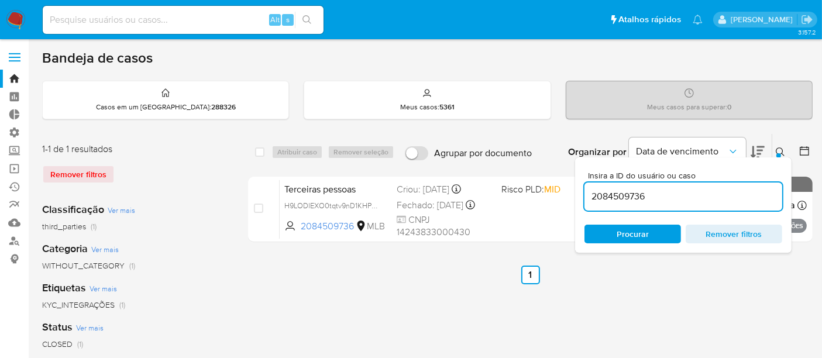
click at [648, 238] on span "Procurar" at bounding box center [633, 234] width 32 height 19
click at [779, 150] on icon at bounding box center [780, 151] width 9 height 9
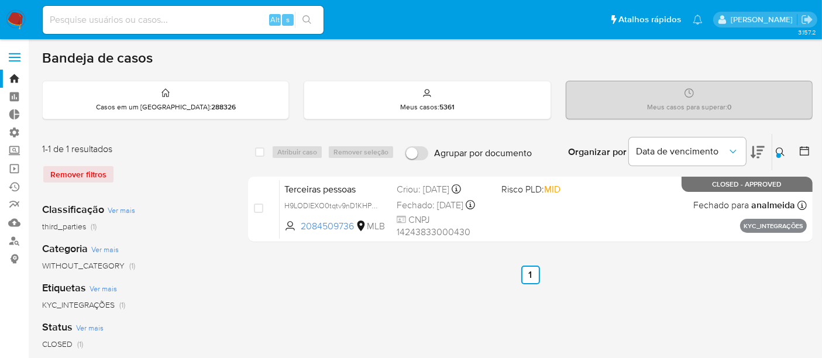
click at [778, 150] on icon at bounding box center [780, 151] width 9 height 9
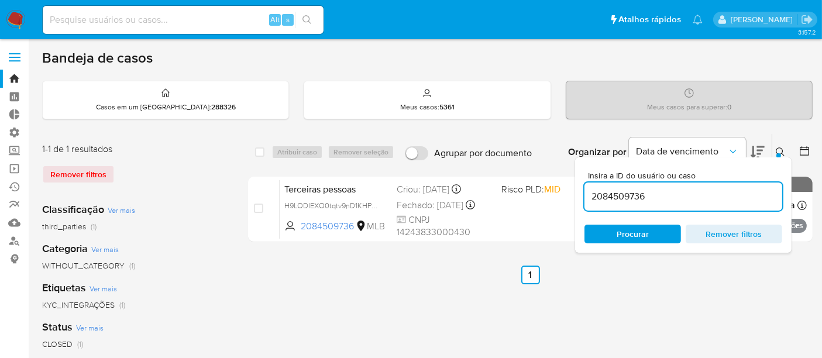
drag, startPoint x: 626, startPoint y: 195, endPoint x: 656, endPoint y: 196, distance: 29.9
click at [656, 196] on input "2084509736" at bounding box center [684, 196] width 198 height 15
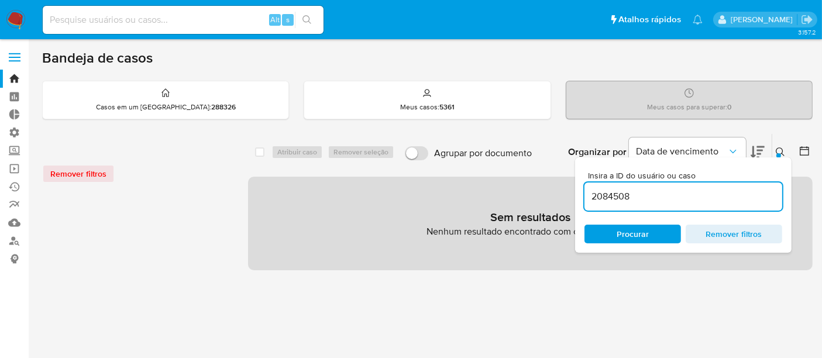
click at [656, 196] on input "2084508" at bounding box center [684, 196] width 198 height 15
click at [656, 196] on input "20845085" at bounding box center [684, 196] width 198 height 15
click at [656, 196] on input "208450854" at bounding box center [684, 196] width 198 height 15
click at [656, 196] on input "20845085" at bounding box center [684, 196] width 198 height 15
click at [643, 240] on span "Procurar" at bounding box center [633, 234] width 32 height 19
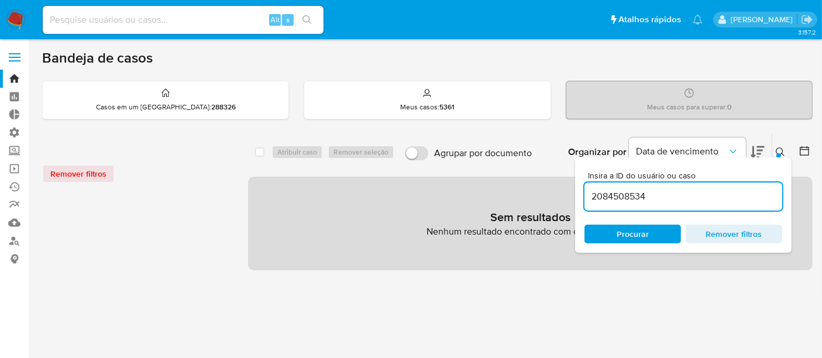
click at [648, 196] on input "2084508534" at bounding box center [684, 196] width 198 height 15
click at [590, 195] on input "2084508534" at bounding box center [684, 196] width 198 height 15
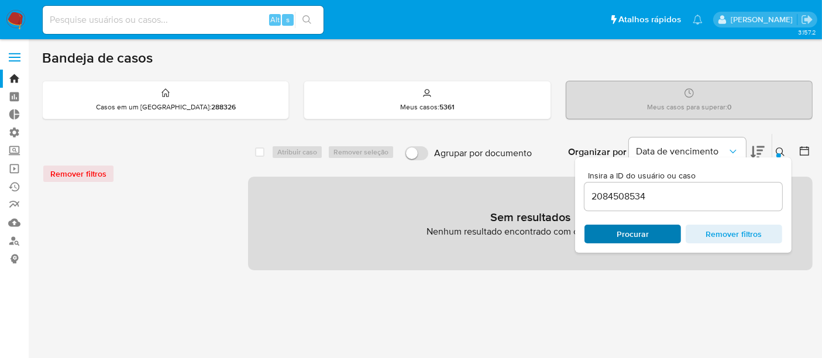
click at [630, 225] on span "Procurar" at bounding box center [633, 234] width 32 height 19
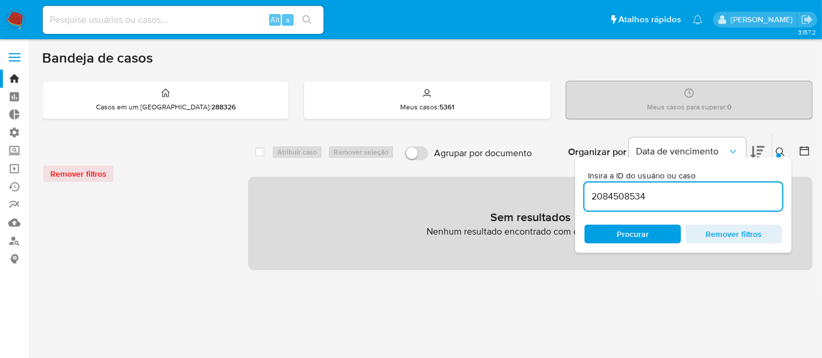
drag, startPoint x: 626, startPoint y: 196, endPoint x: 699, endPoint y: 196, distance: 73.7
click at [699, 196] on input "2084508534" at bounding box center [684, 196] width 198 height 15
click at [699, 196] on input "20845068" at bounding box center [684, 196] width 198 height 15
type input "2084506836"
click at [777, 148] on icon at bounding box center [780, 151] width 9 height 9
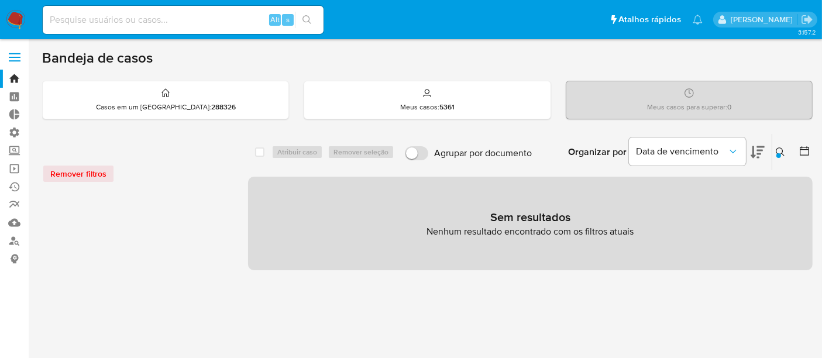
click at [776, 150] on icon at bounding box center [780, 151] width 9 height 9
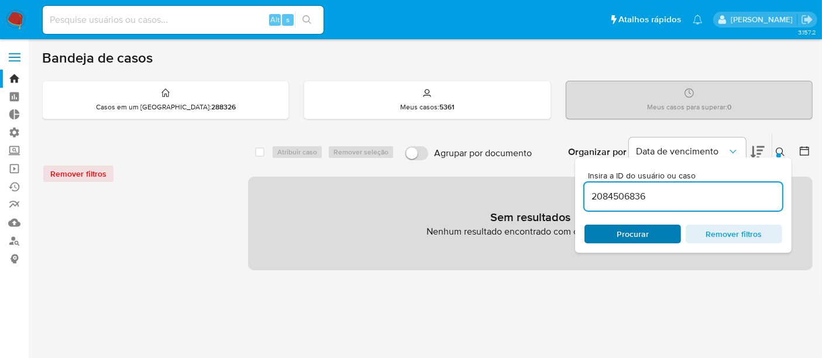
click at [644, 225] on span "Procurar" at bounding box center [633, 234] width 32 height 19
click at [592, 194] on input "2084506836" at bounding box center [684, 196] width 198 height 15
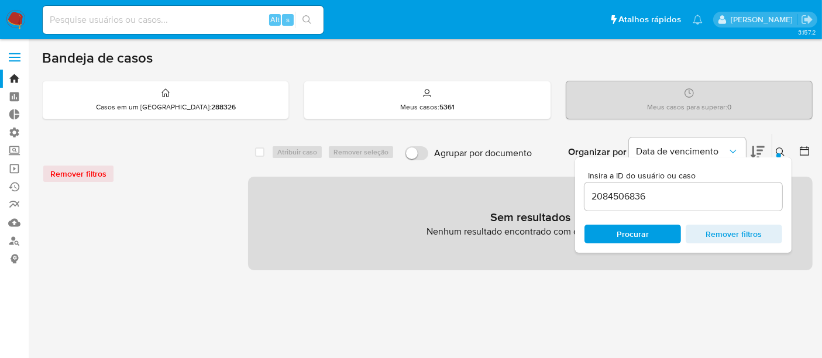
click at [780, 153] on div at bounding box center [779, 155] width 5 height 5
